Goal: Task Accomplishment & Management: Use online tool/utility

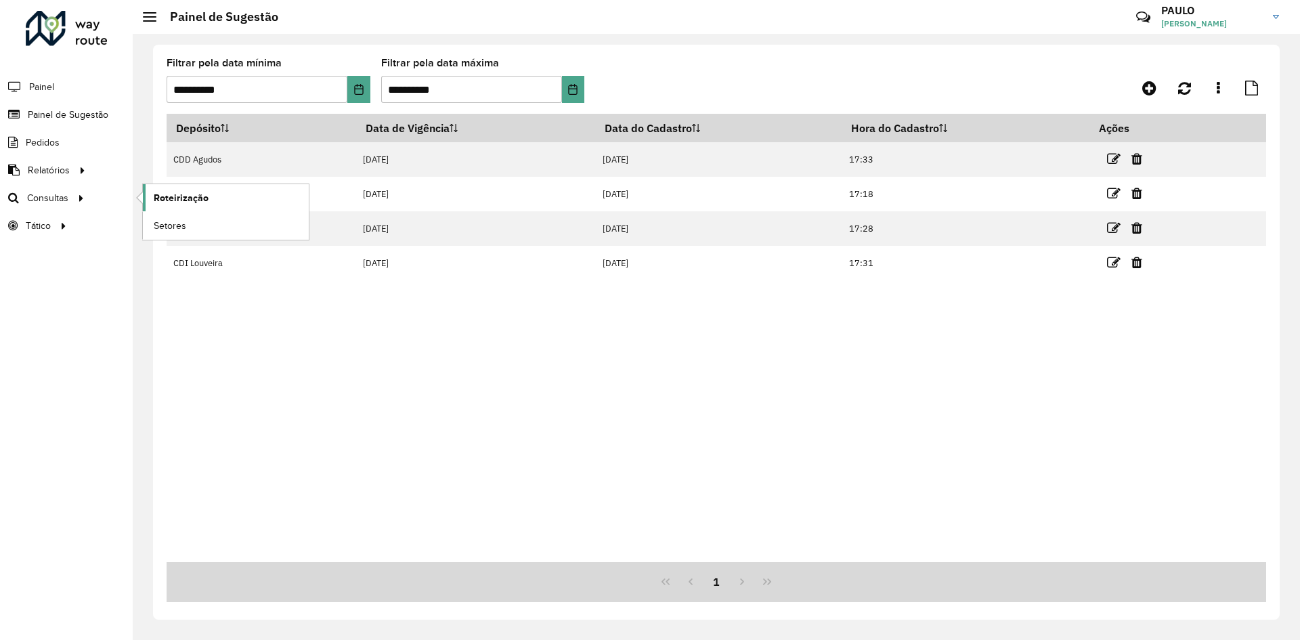
click at [169, 194] on span "Roteirização" at bounding box center [181, 198] width 55 height 14
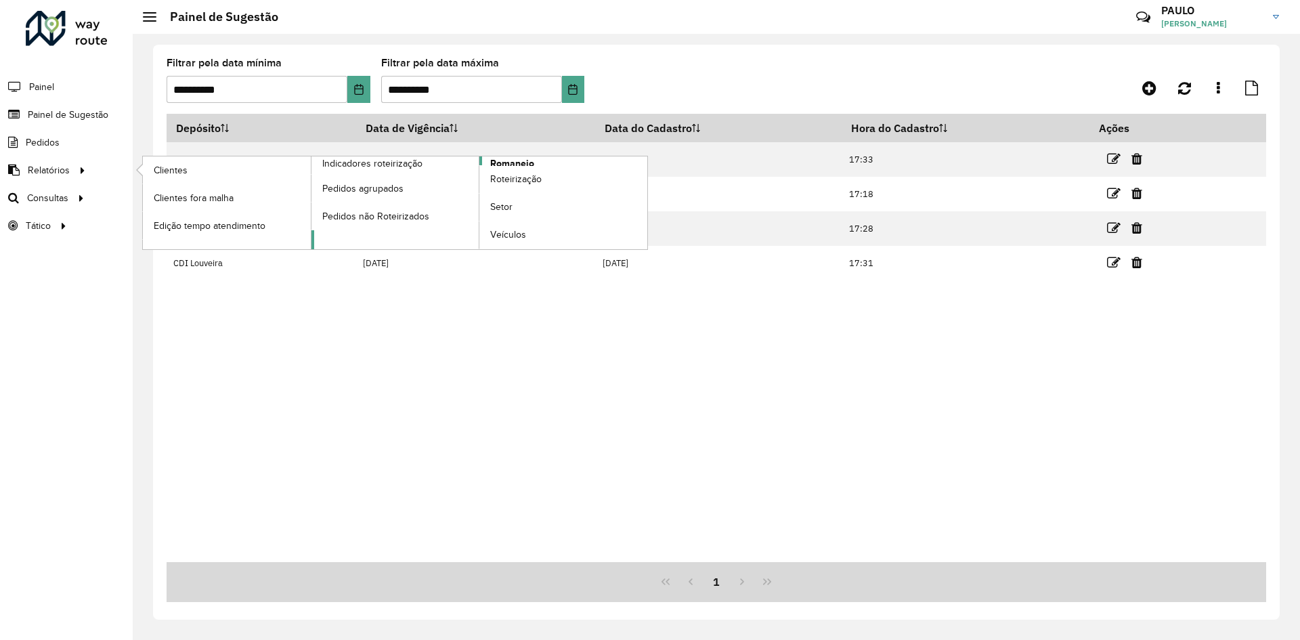
click at [515, 163] on span "Romaneio" at bounding box center [512, 163] width 44 height 14
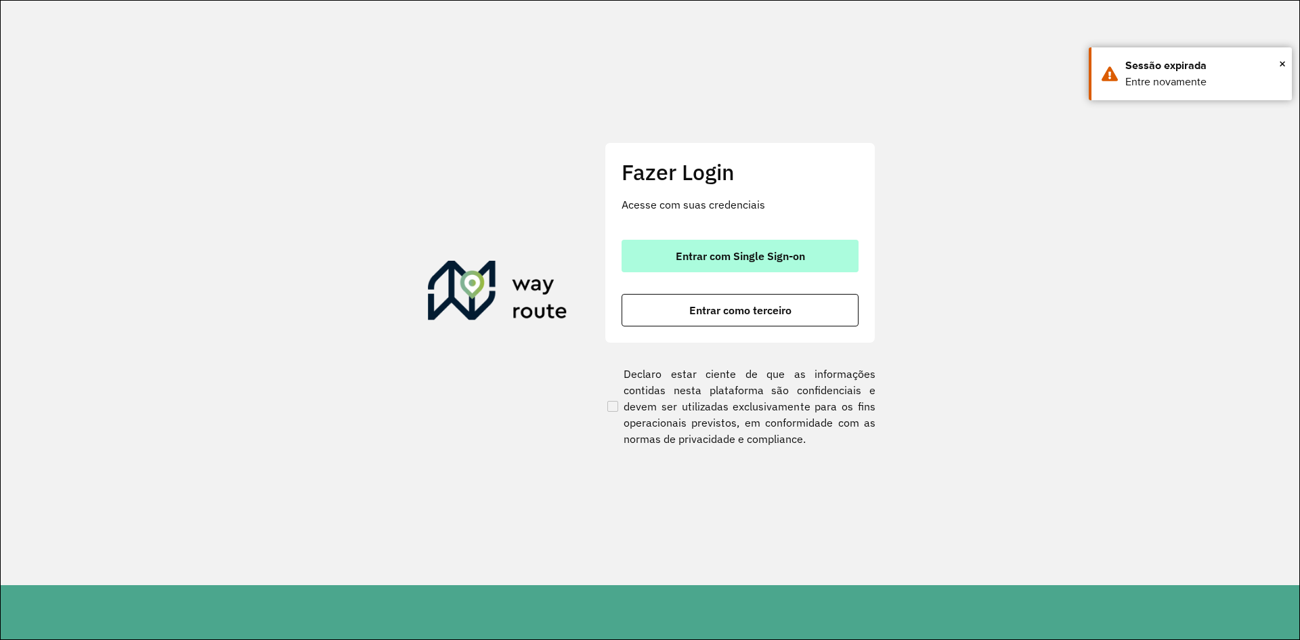
click at [735, 261] on span "Entrar com Single Sign-on" at bounding box center [740, 256] width 129 height 11
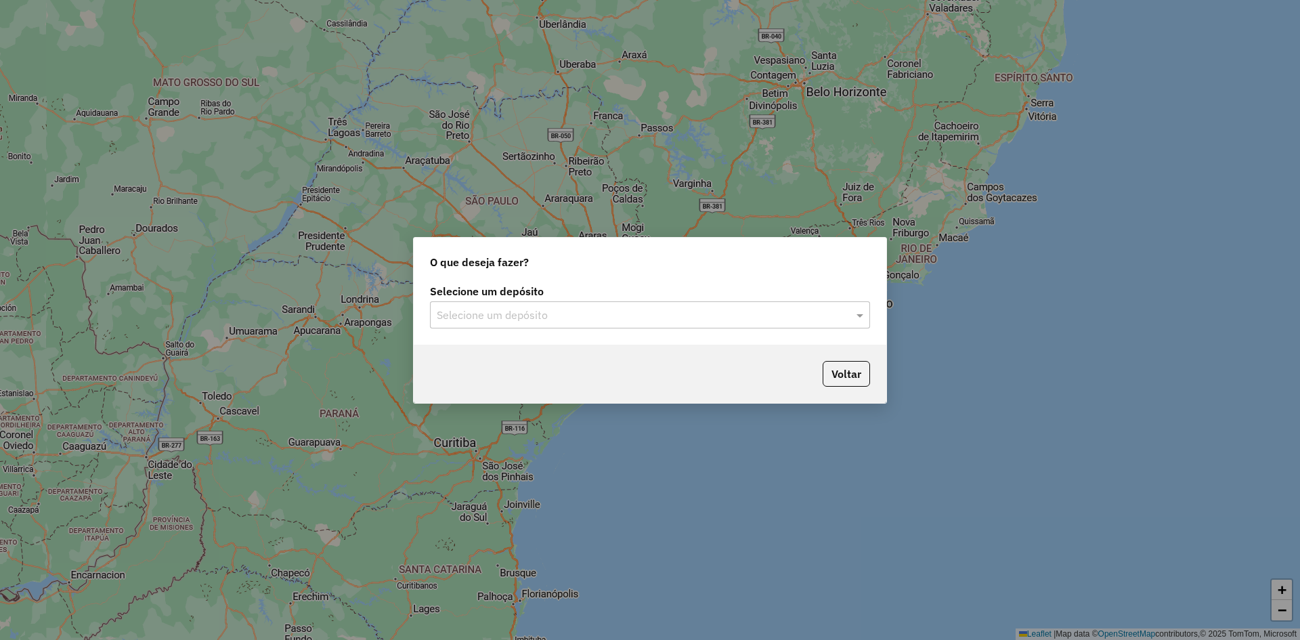
drag, startPoint x: 585, startPoint y: 309, endPoint x: 566, endPoint y: 330, distance: 28.3
click at [584, 309] on input "text" at bounding box center [637, 315] width 400 height 16
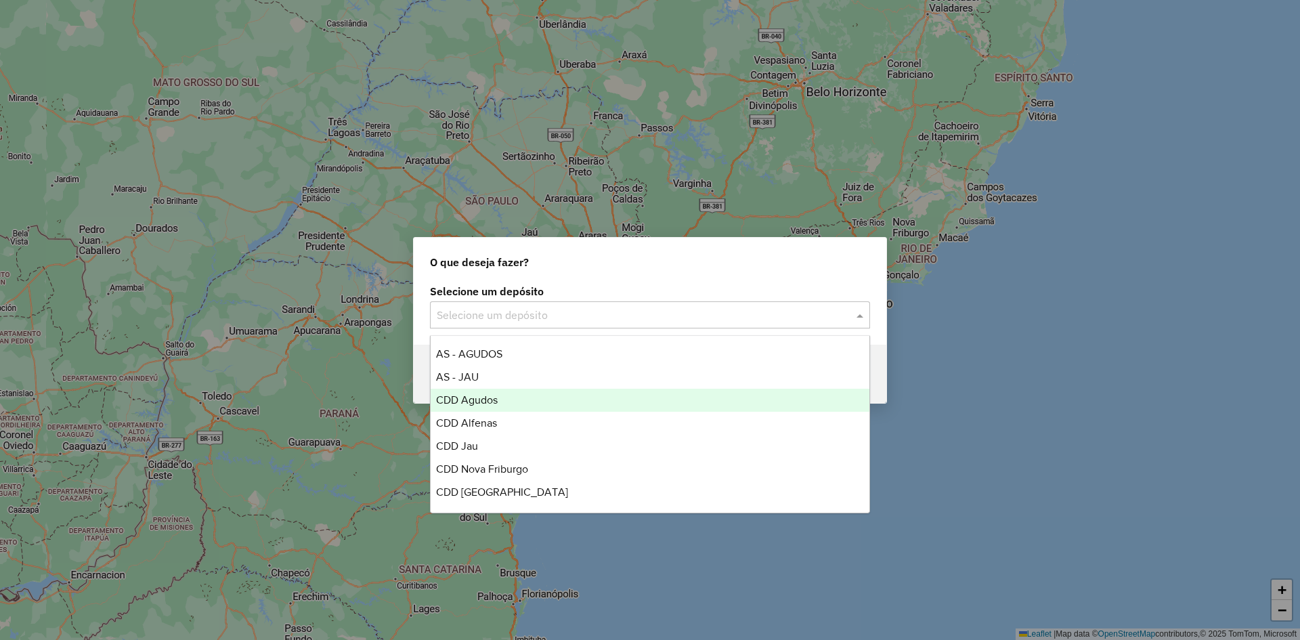
click at [505, 401] on div "CDD Agudos" at bounding box center [650, 400] width 439 height 23
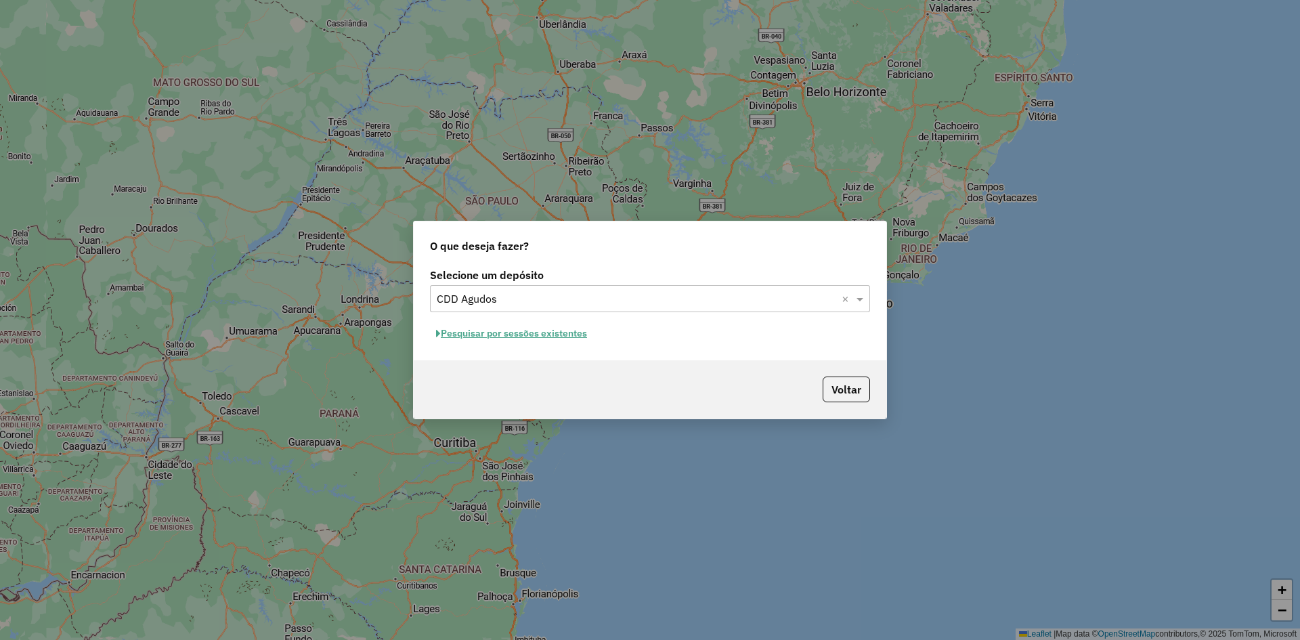
click at [522, 335] on button "Pesquisar por sessões existentes" at bounding box center [511, 333] width 163 height 21
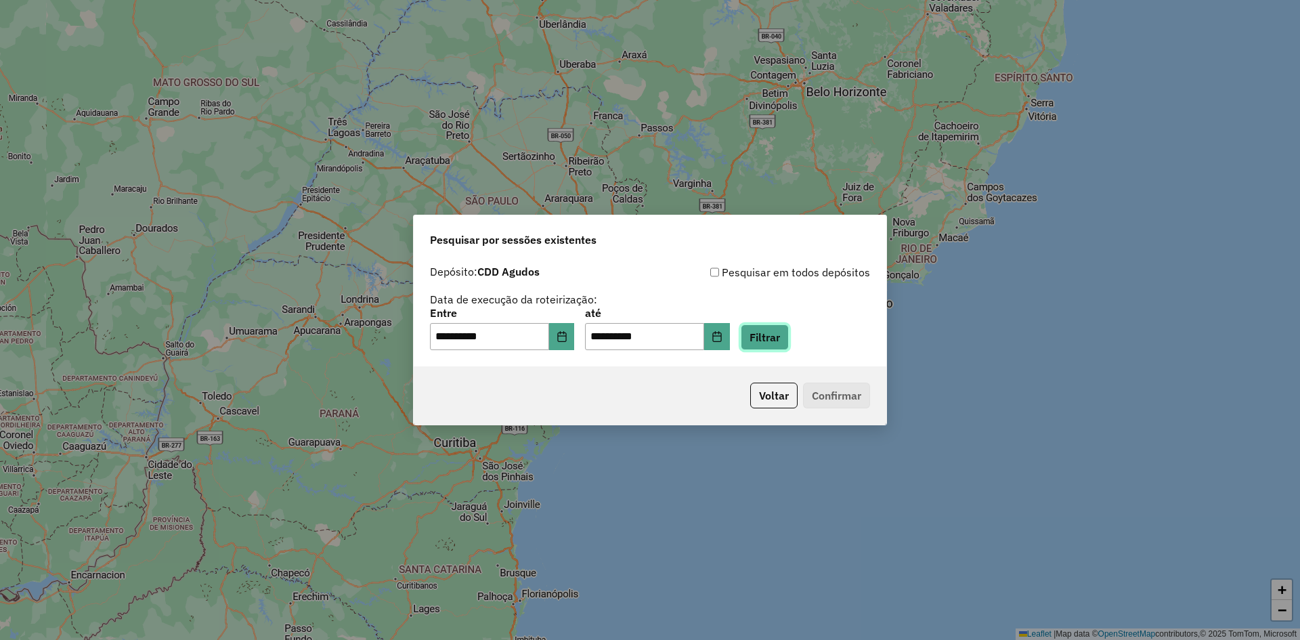
click at [789, 334] on button "Filtrar" at bounding box center [765, 337] width 48 height 26
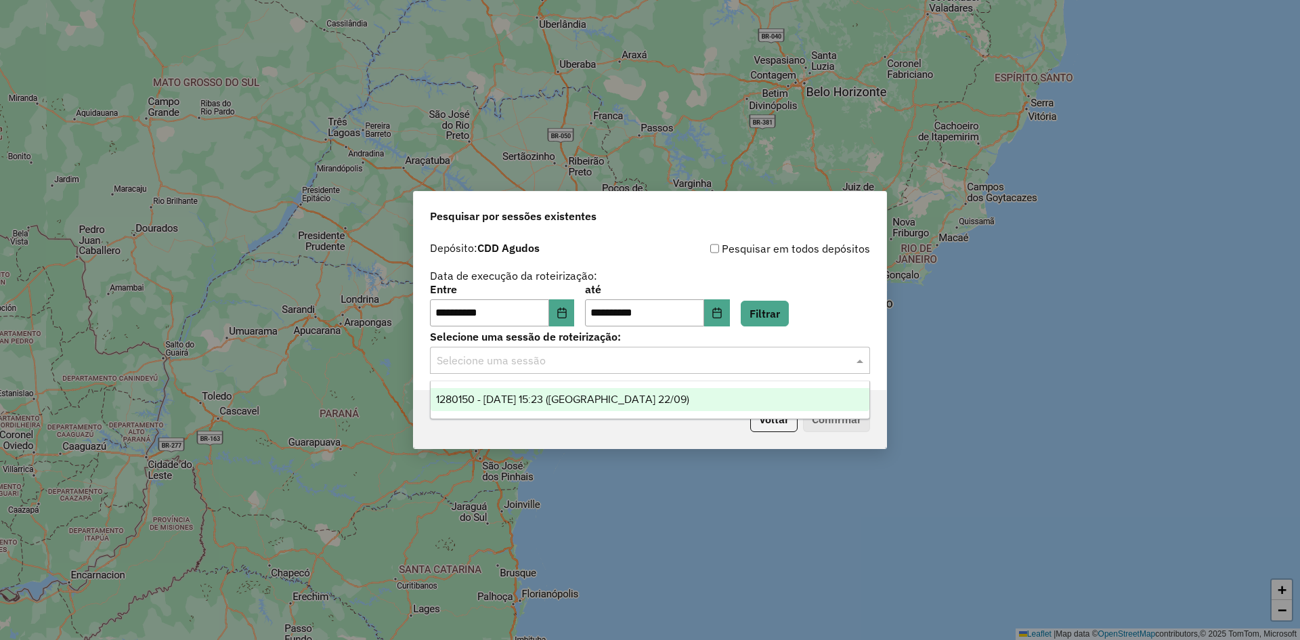
click at [588, 355] on input "text" at bounding box center [637, 361] width 400 height 16
drag, startPoint x: 545, startPoint y: 397, endPoint x: 635, endPoint y: 418, distance: 92.6
click at [548, 396] on span "1280150 - 22/09/2025 15:23 (Agudos 22/09)" at bounding box center [562, 399] width 253 height 12
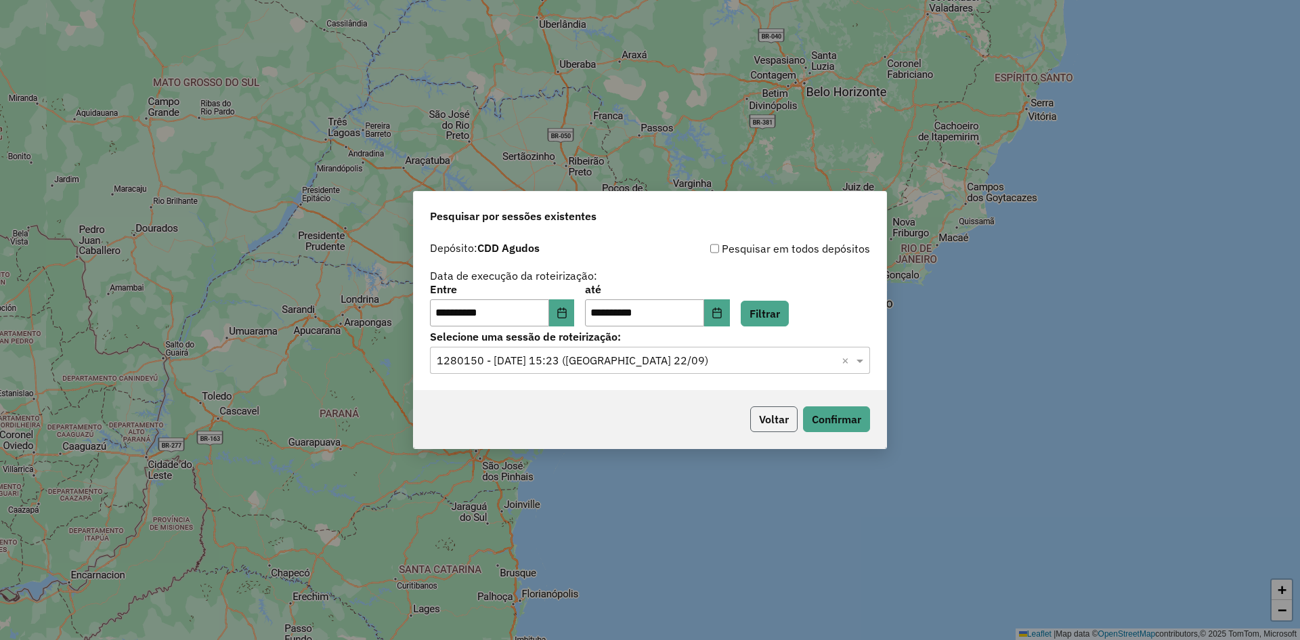
click at [771, 417] on button "Voltar" at bounding box center [773, 419] width 47 height 26
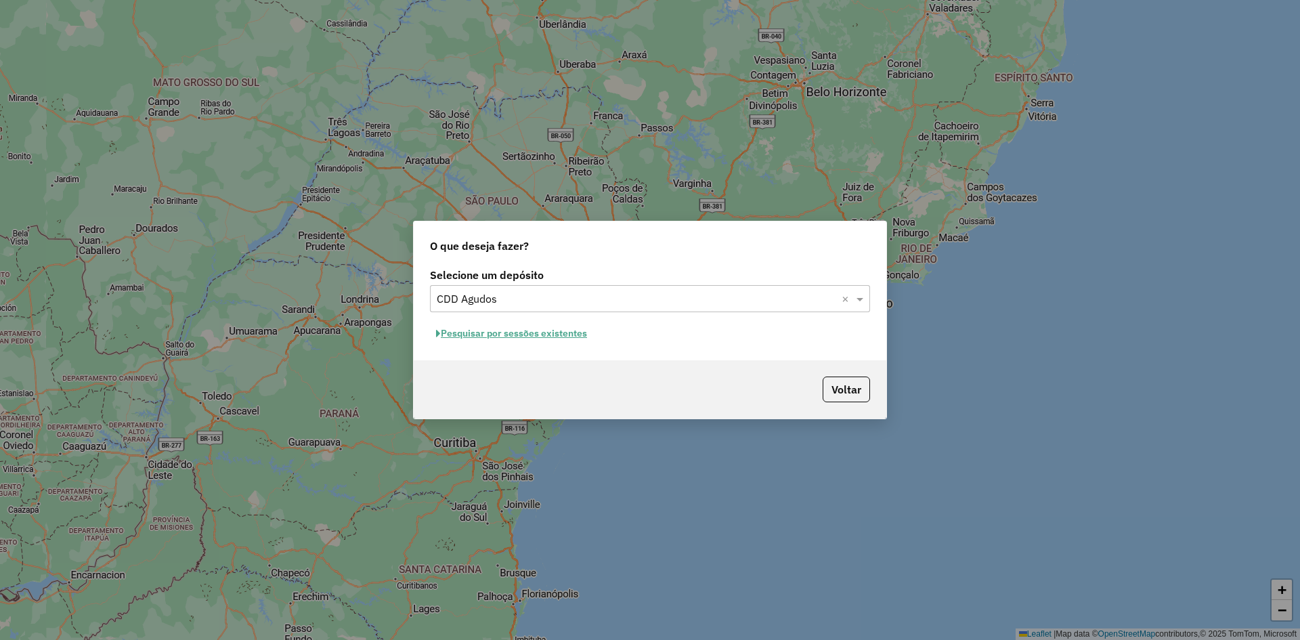
click at [539, 336] on button "Pesquisar por sessões existentes" at bounding box center [511, 333] width 163 height 21
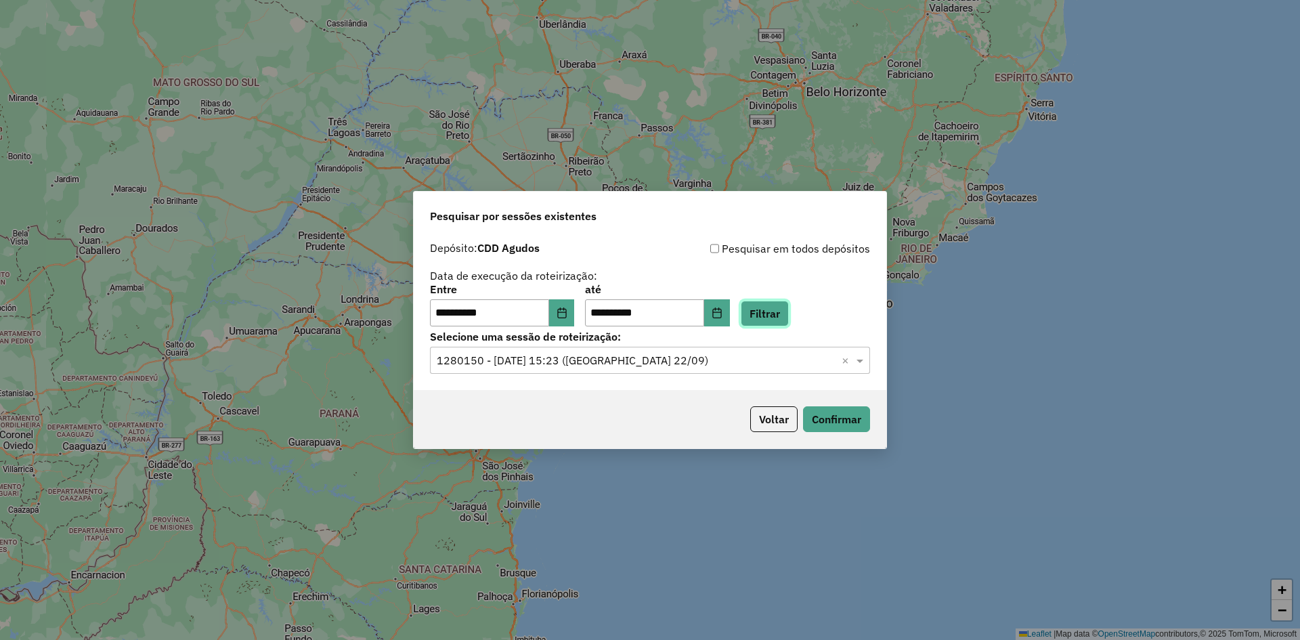
click at [786, 314] on button "Filtrar" at bounding box center [765, 314] width 48 height 26
click at [614, 356] on input "text" at bounding box center [637, 361] width 400 height 16
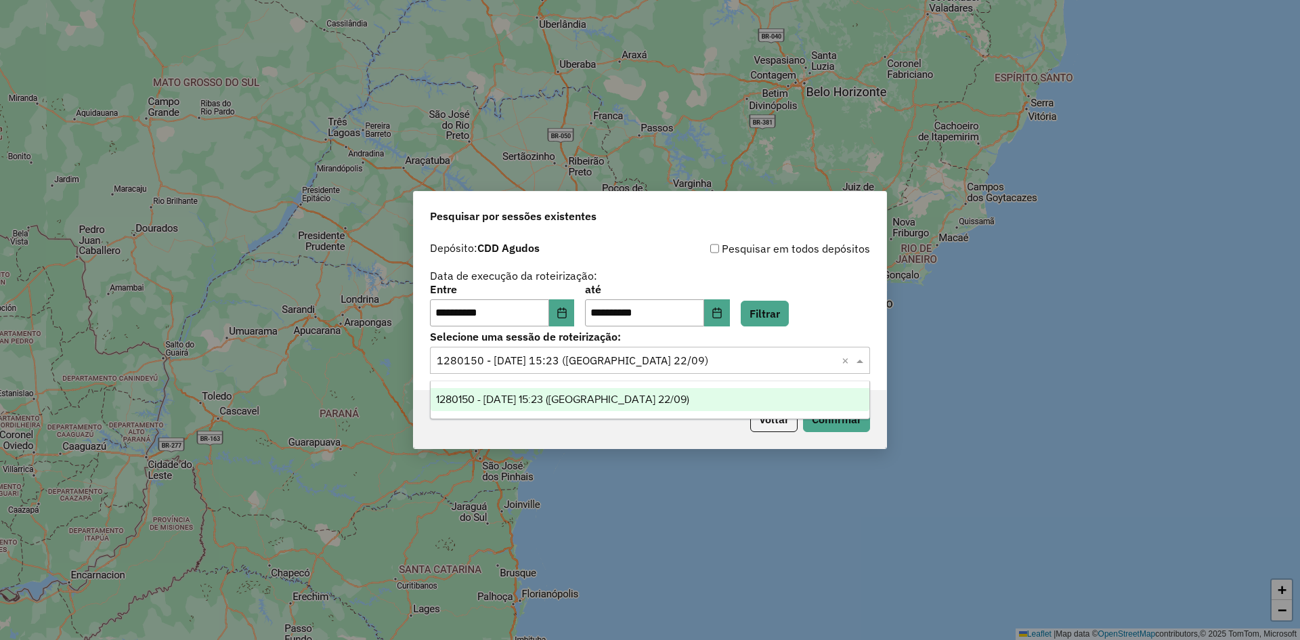
click at [612, 401] on span "1280150 - 22/09/2025 15:23 (Agudos 22/09)" at bounding box center [562, 399] width 253 height 12
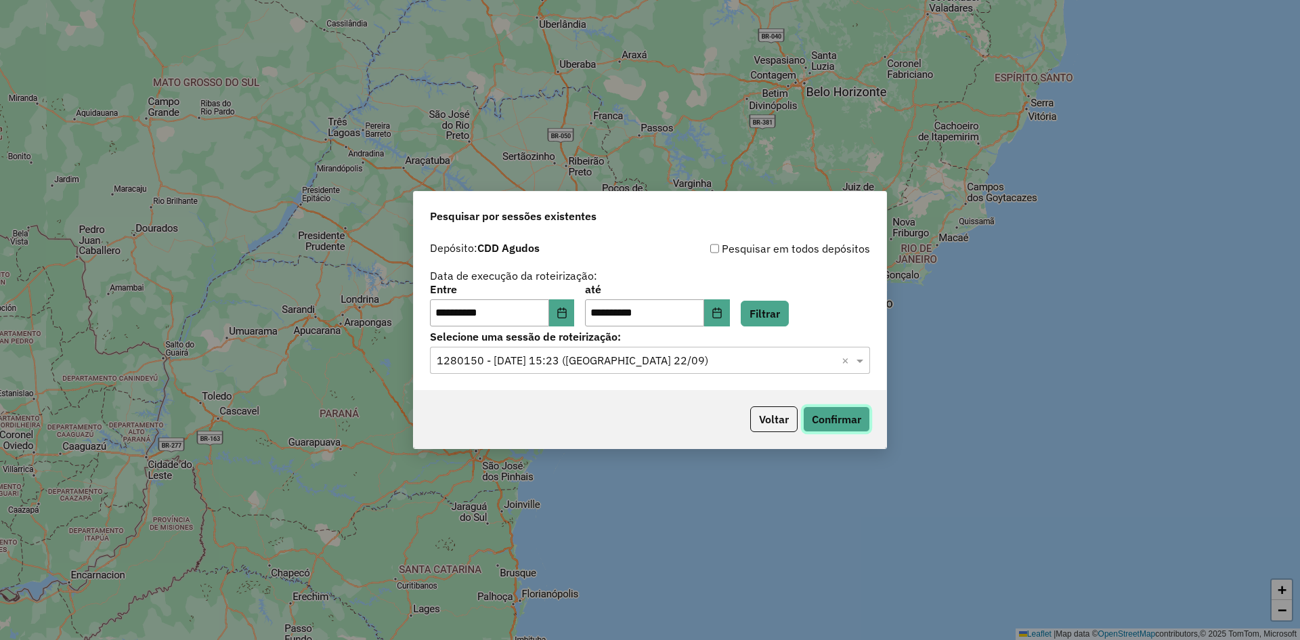
click at [835, 417] on button "Confirmar" at bounding box center [836, 419] width 67 height 26
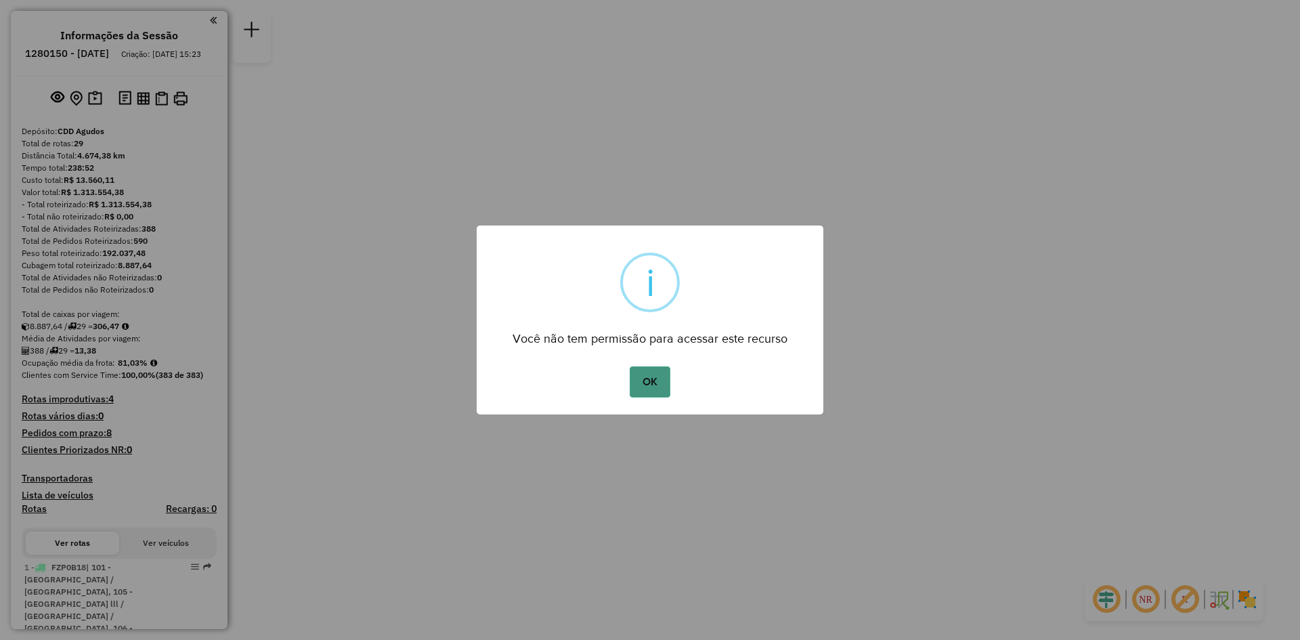
click at [648, 381] on button "OK" at bounding box center [650, 381] width 40 height 31
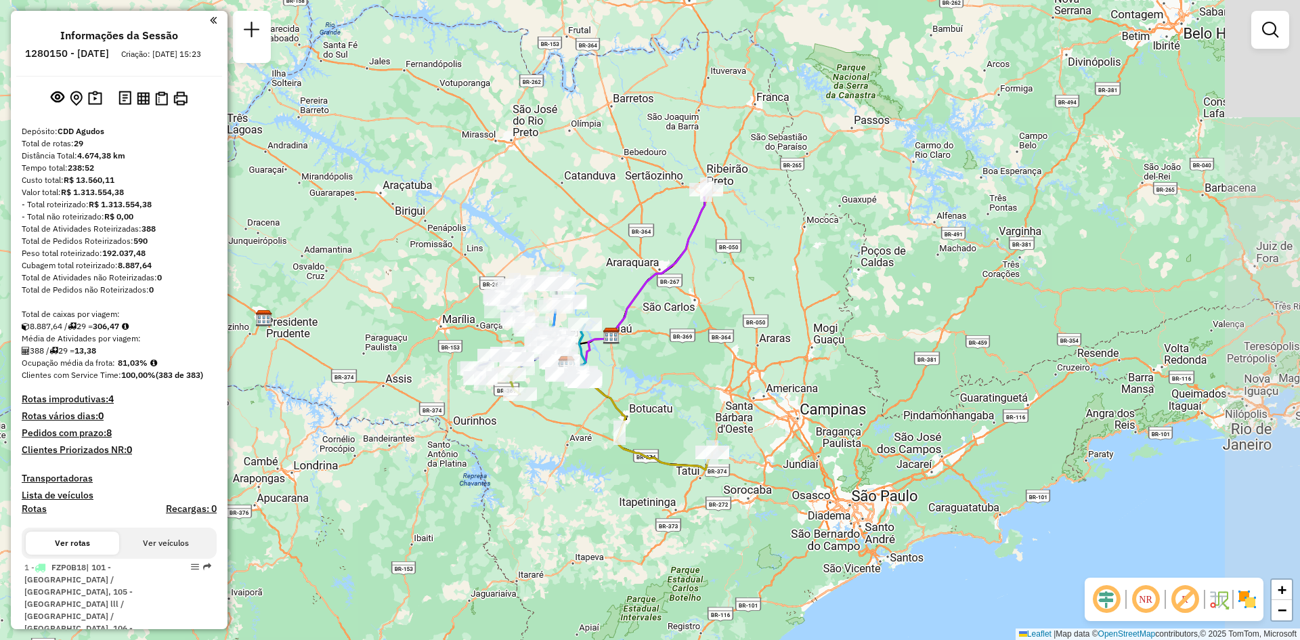
drag, startPoint x: 814, startPoint y: 205, endPoint x: 681, endPoint y: 286, distance: 155.6
click at [718, 316] on div "Janela de atendimento Grade de atendimento Capacidade Transportadoras Veículos …" at bounding box center [650, 320] width 1300 height 640
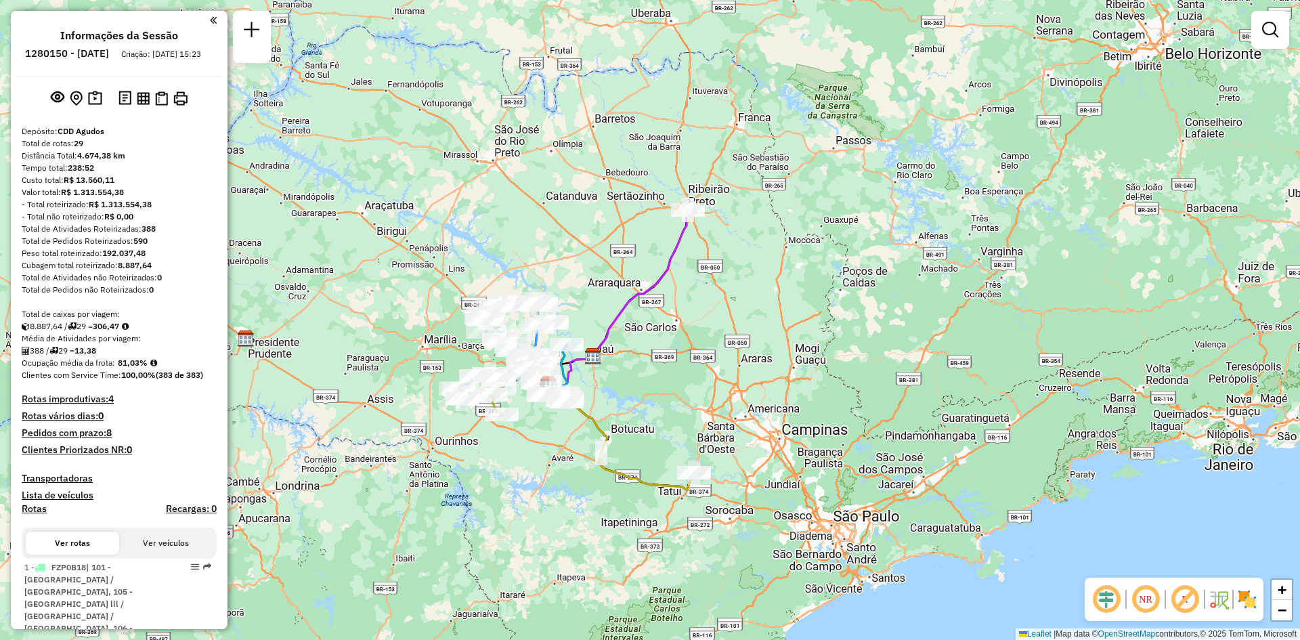
click at [672, 257] on icon at bounding box center [617, 299] width 139 height 178
select select "**********"
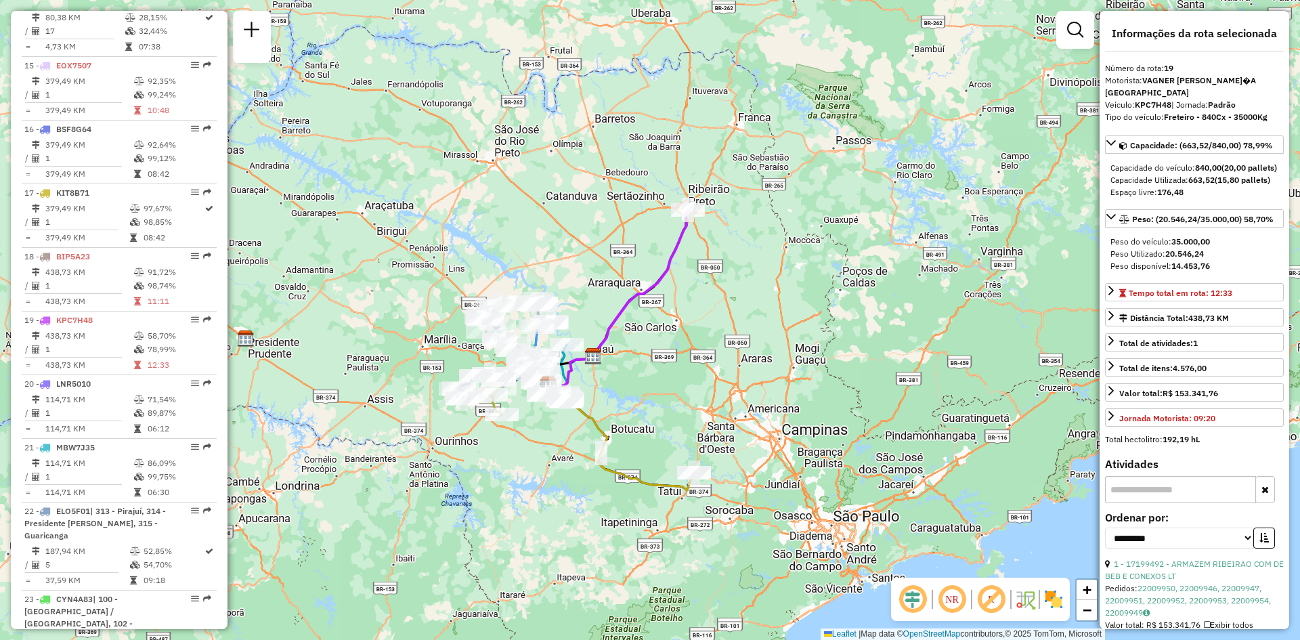
scroll to position [2120, 0]
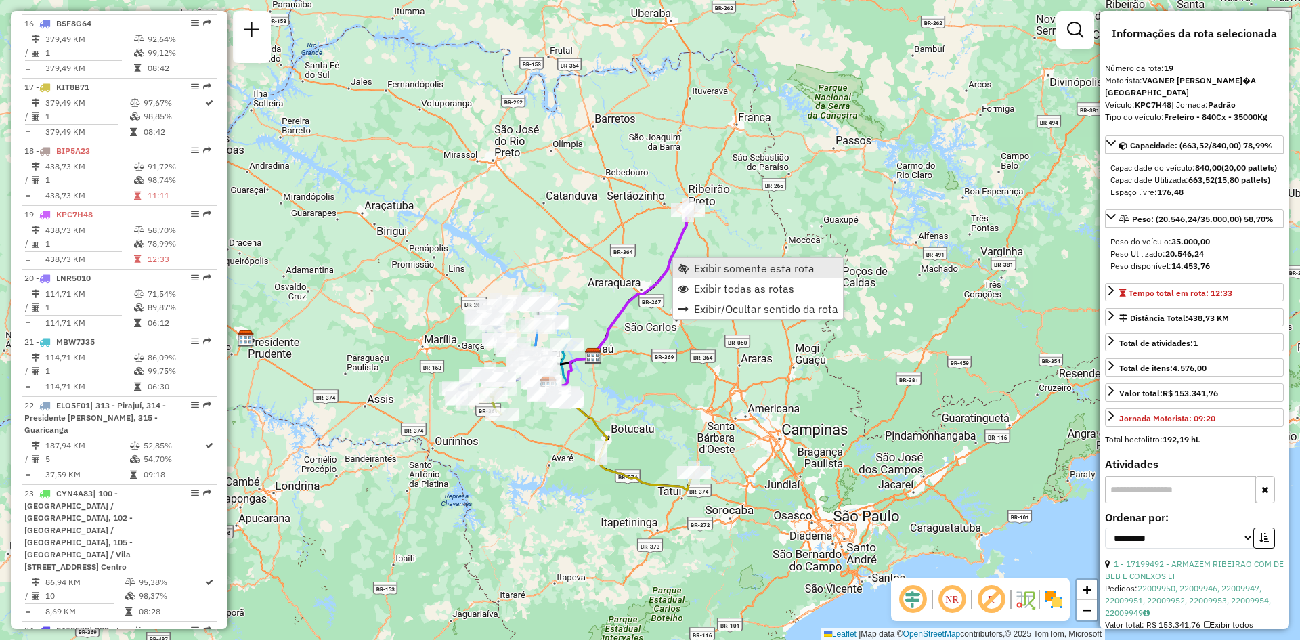
click at [735, 264] on span "Exibir somente esta rota" at bounding box center [754, 268] width 121 height 11
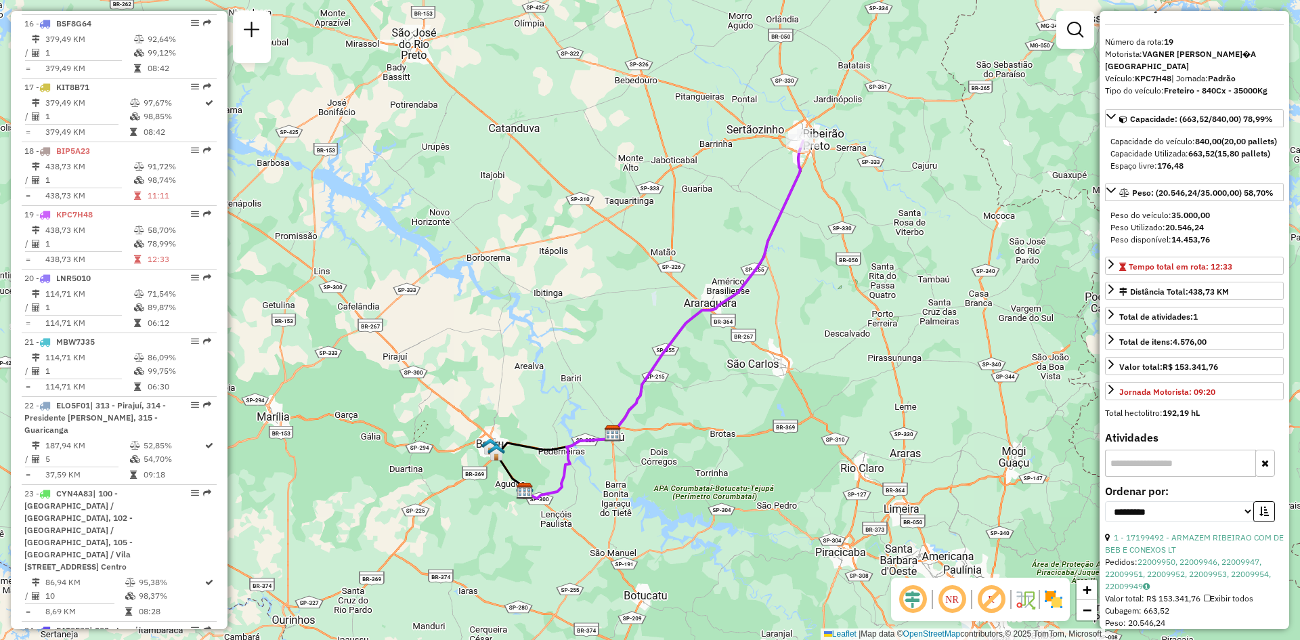
scroll to position [0, 0]
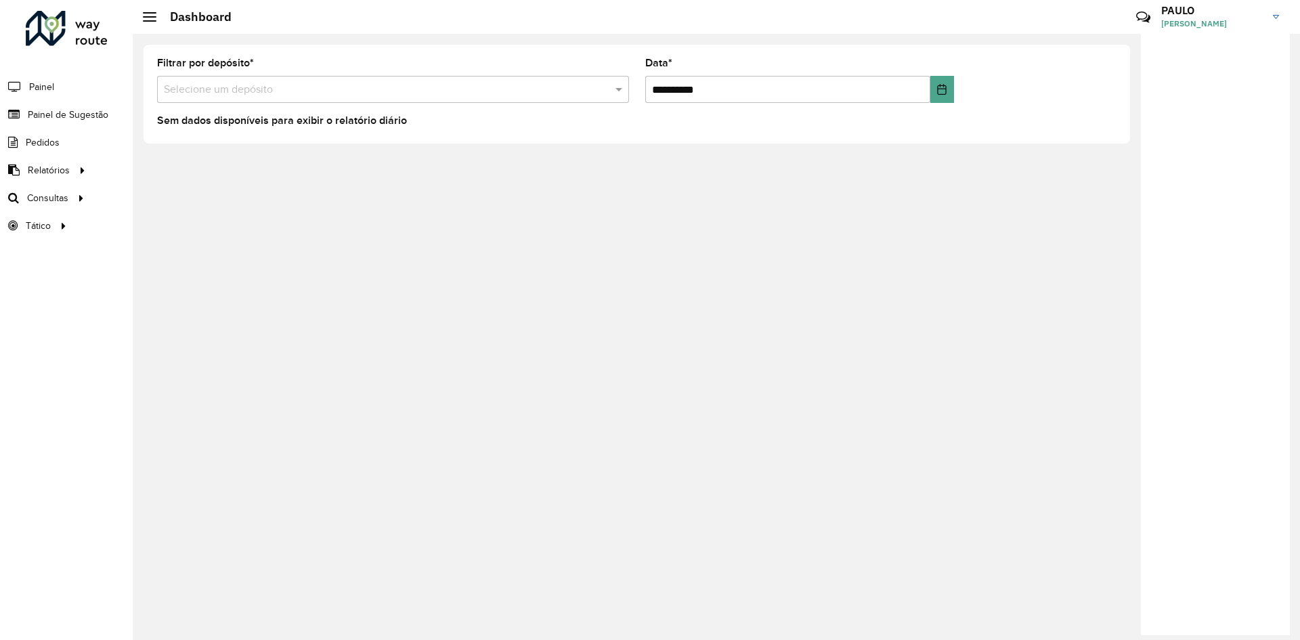
click at [288, 91] on input "text" at bounding box center [379, 90] width 431 height 16
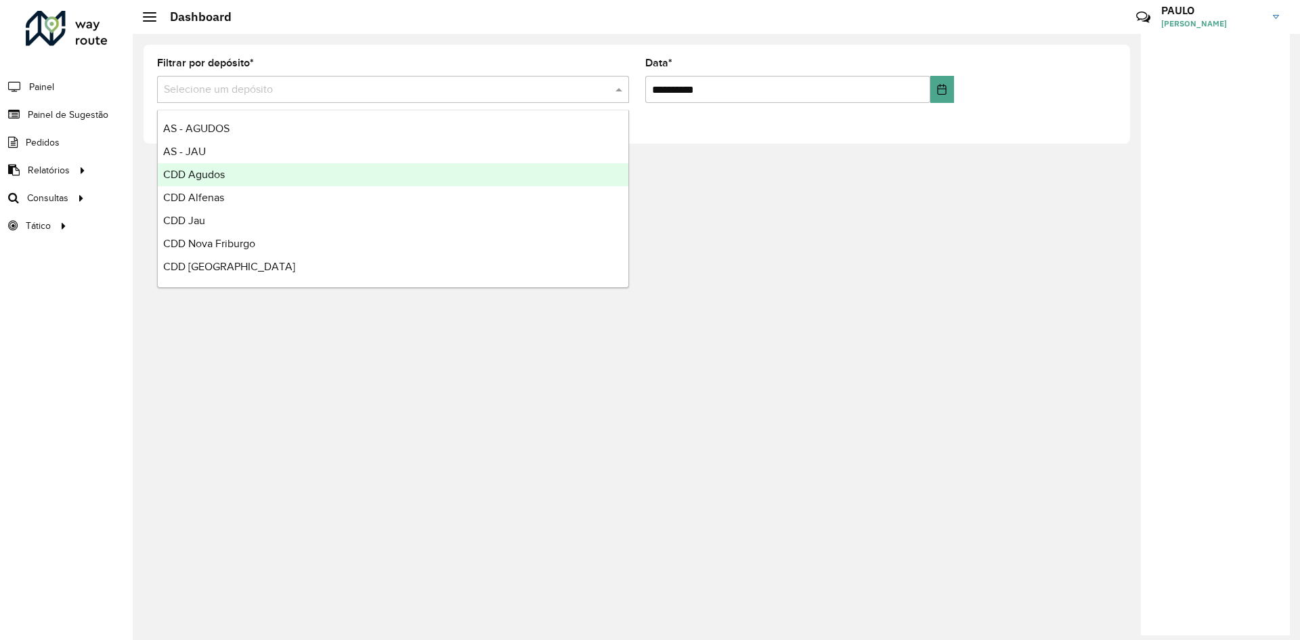
click at [211, 172] on span "CDD Agudos" at bounding box center [194, 175] width 62 height 12
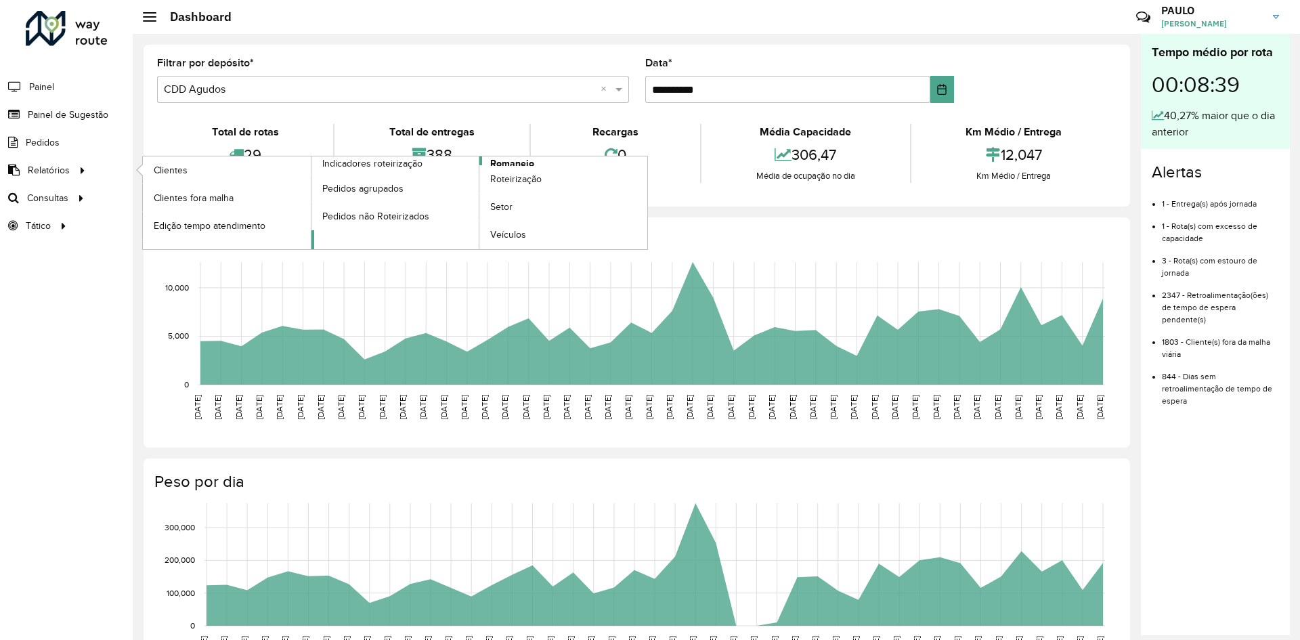
click at [519, 160] on span "Romaneio" at bounding box center [512, 163] width 44 height 14
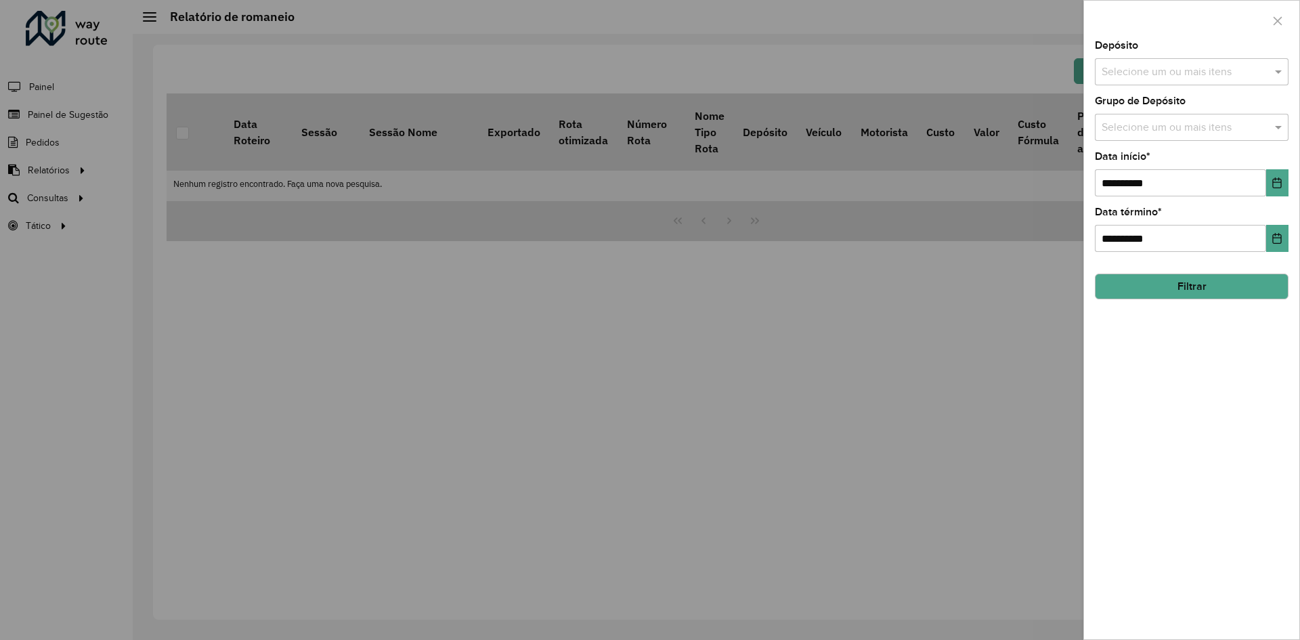
click at [1192, 68] on input "text" at bounding box center [1184, 72] width 173 height 16
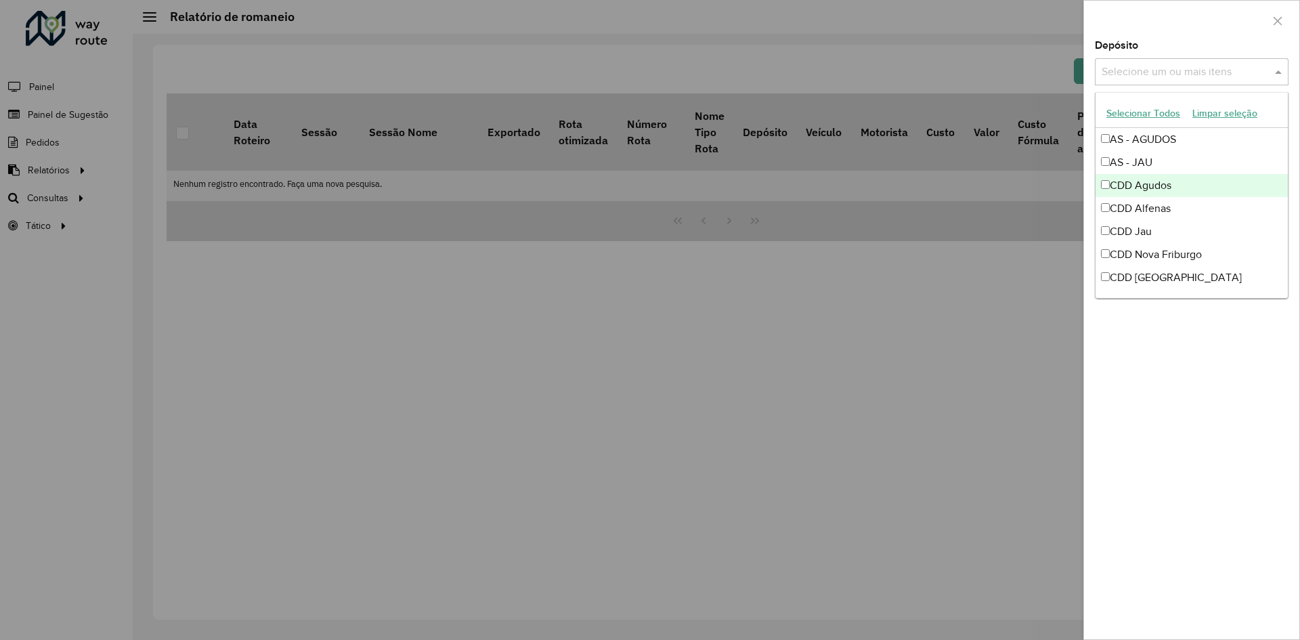
click at [1125, 186] on div "CDD Agudos" at bounding box center [1192, 185] width 192 height 23
click at [997, 305] on div at bounding box center [650, 320] width 1300 height 640
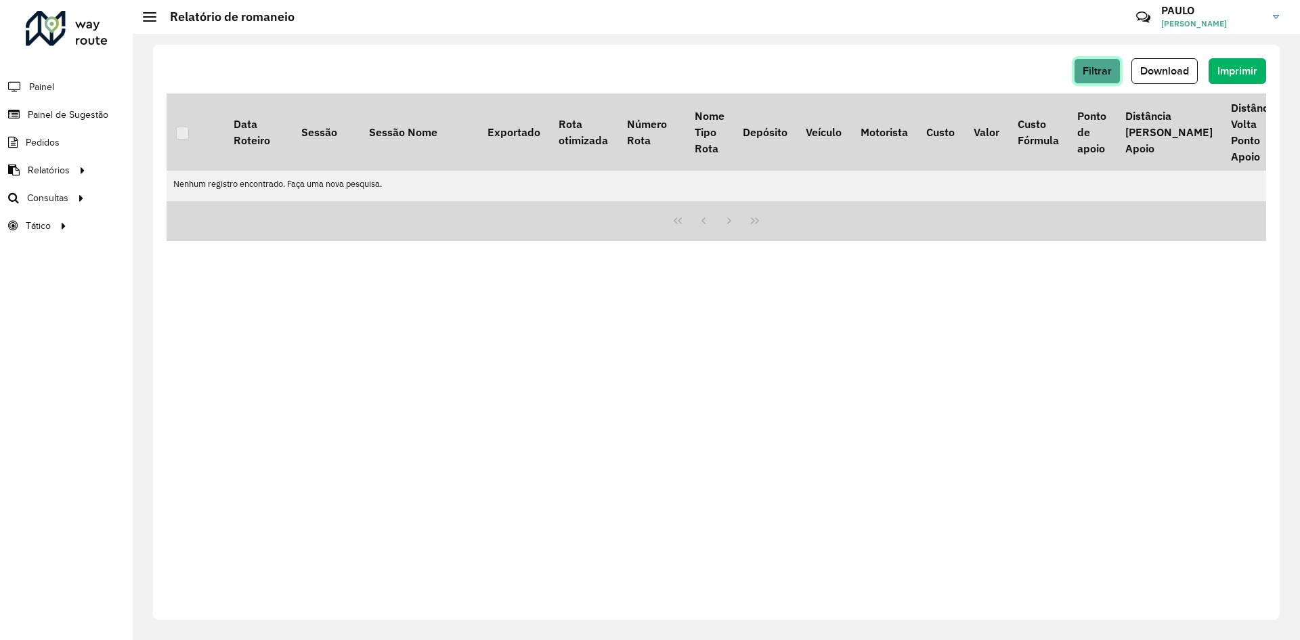
click at [1115, 72] on button "Filtrar" at bounding box center [1097, 71] width 47 height 26
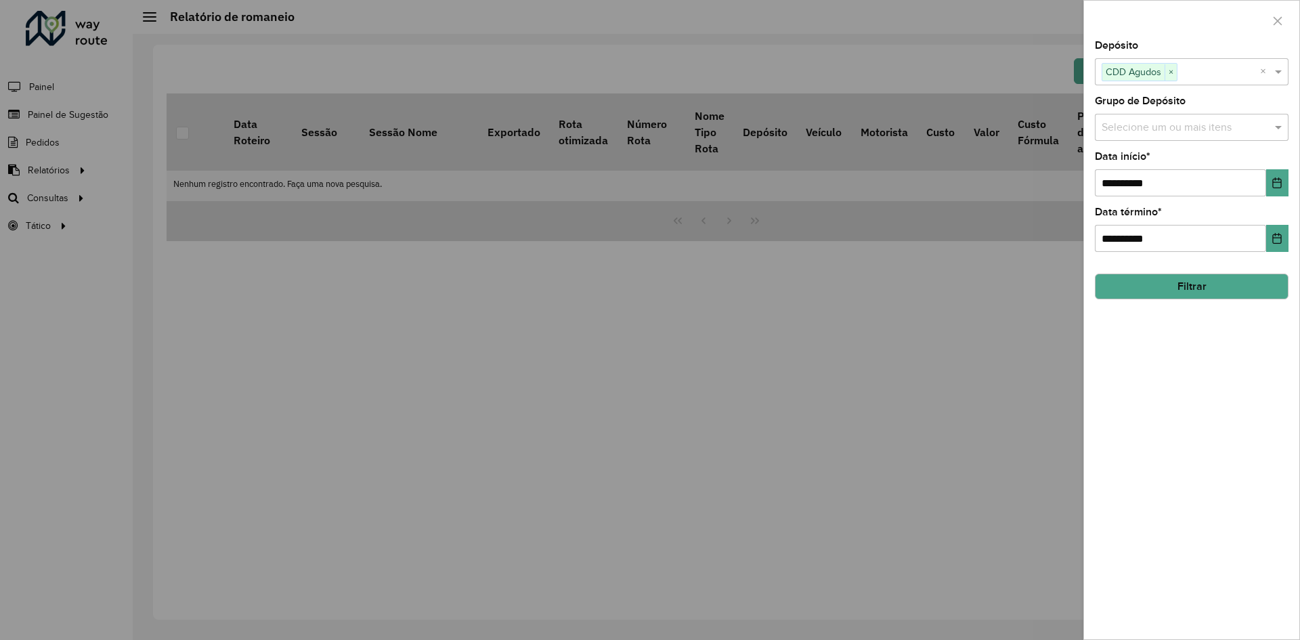
click at [1182, 302] on div "**********" at bounding box center [1191, 340] width 215 height 599
click at [1189, 290] on button "Filtrar" at bounding box center [1192, 287] width 194 height 26
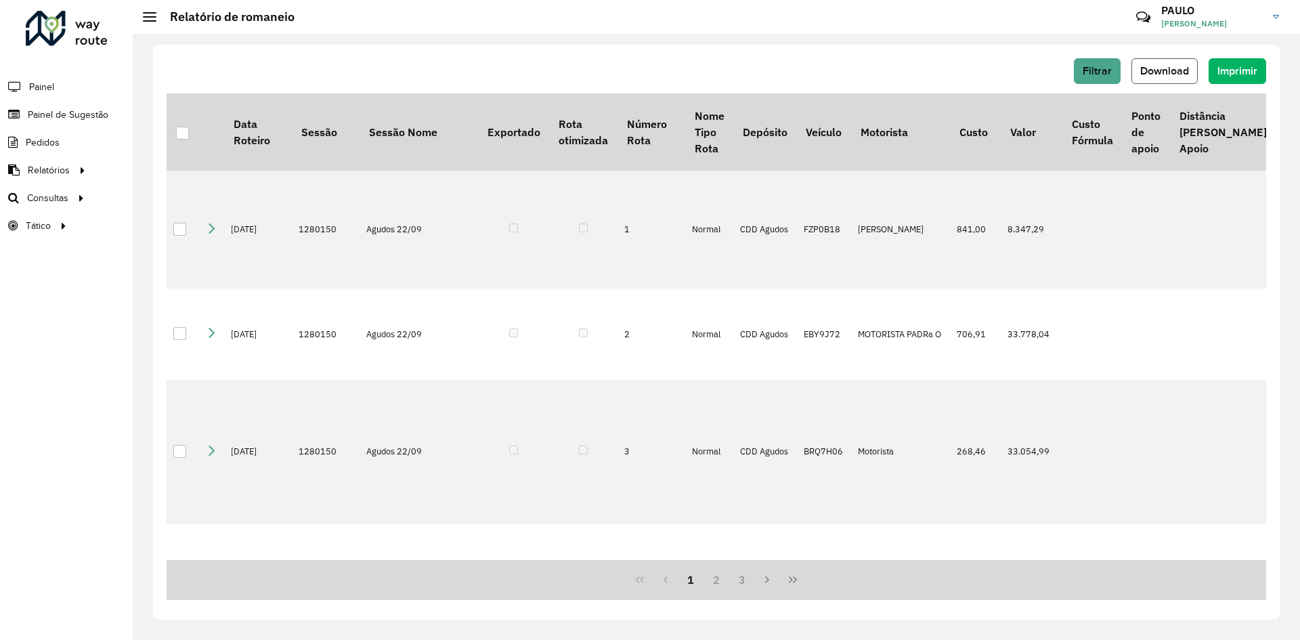
click at [1169, 72] on span "Download" at bounding box center [1164, 71] width 49 height 12
